Goal: Find specific page/section: Find specific page/section

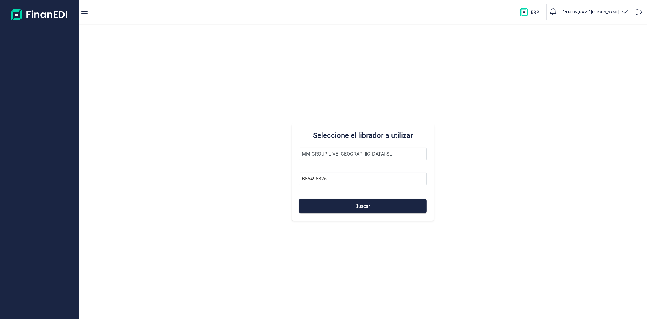
click at [338, 209] on button "Buscar" at bounding box center [362, 205] width 127 height 15
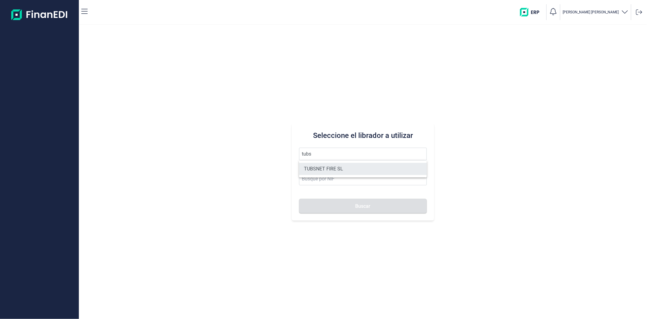
click at [327, 169] on li "TUBSNET FIRE SL" at bounding box center [362, 169] width 127 height 12
type input "TUBSNET FIRE SL"
type input "B67089441"
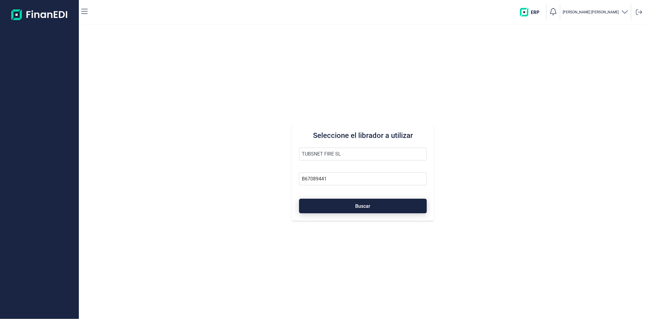
click at [331, 200] on button "Buscar" at bounding box center [362, 205] width 127 height 15
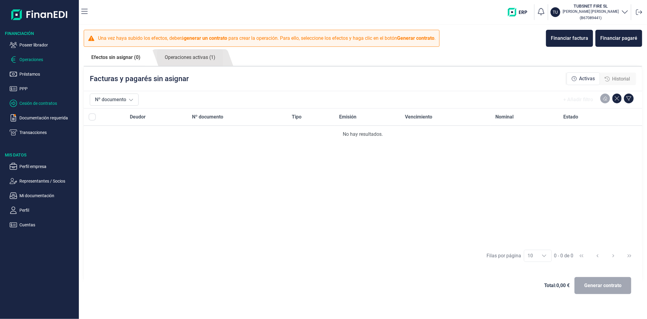
click at [32, 105] on p "Cesión de contratos" at bounding box center [47, 103] width 57 height 7
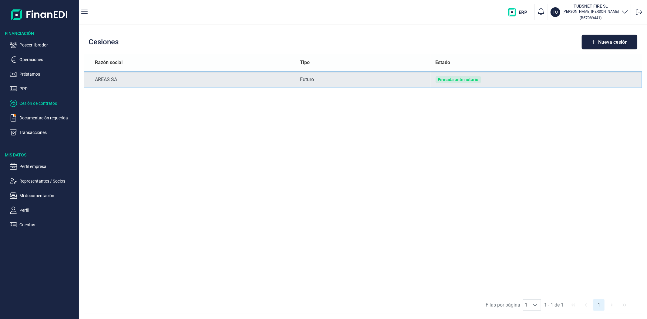
click at [155, 84] on td "AREAS SA" at bounding box center [190, 79] width 212 height 17
